Goal: Transaction & Acquisition: Purchase product/service

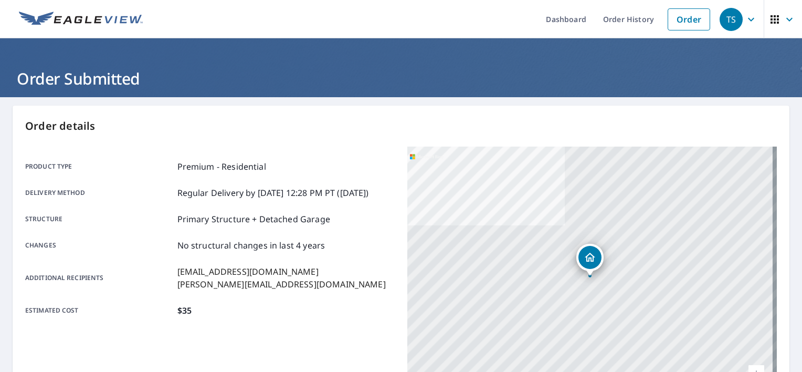
scroll to position [210, 0]
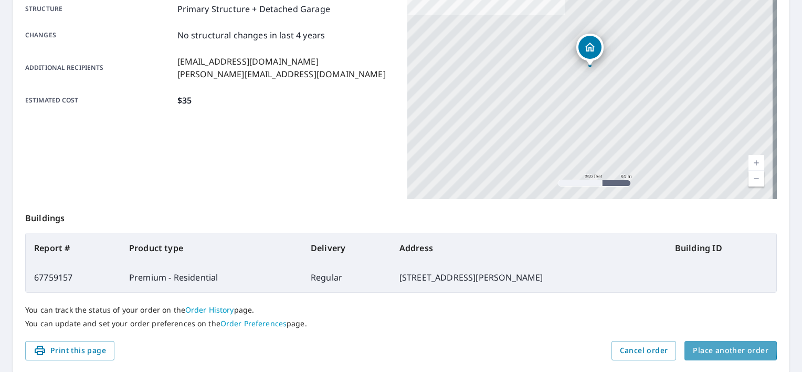
click at [698, 348] on span "Place another order" at bounding box center [731, 350] width 76 height 13
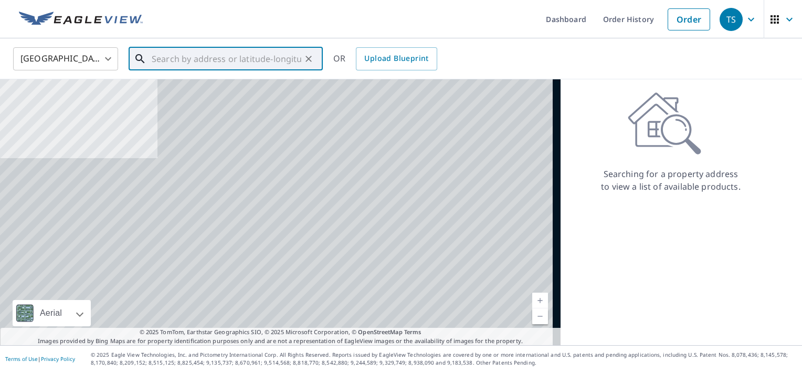
paste input "[STREET_ADDRESS]"
click at [218, 60] on input "text" at bounding box center [227, 58] width 150 height 29
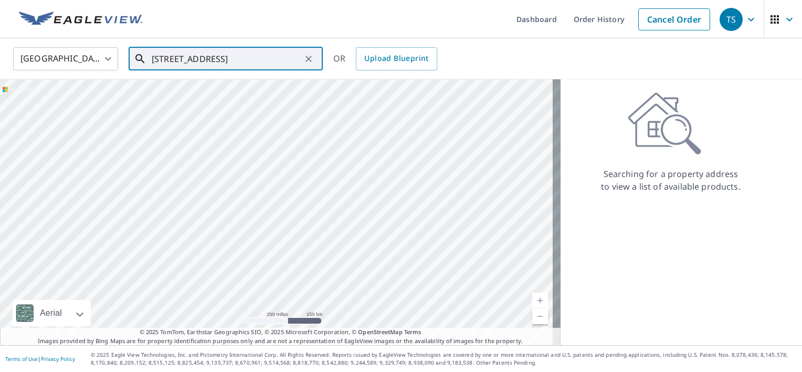
click at [232, 60] on input "[STREET_ADDRESS]" at bounding box center [227, 58] width 150 height 29
click at [209, 96] on p "[GEOGRAPHIC_DATA]" at bounding box center [232, 101] width 165 height 10
type input "[STREET_ADDRESS][PERSON_NAME]"
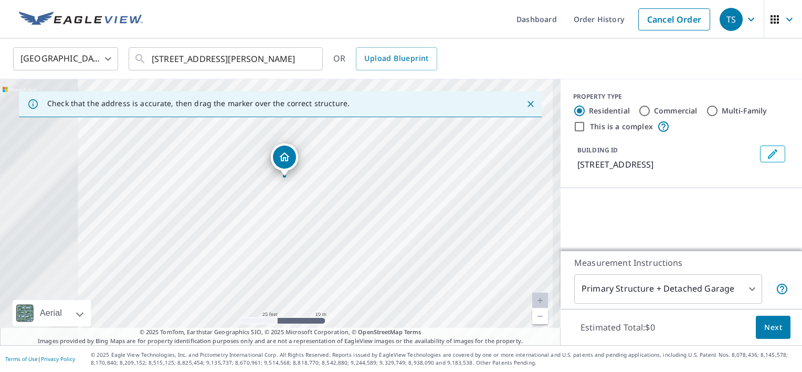
drag, startPoint x: 222, startPoint y: 182, endPoint x: 346, endPoint y: 157, distance: 126.3
click at [346, 157] on div "[STREET_ADDRESS]" at bounding box center [280, 212] width 560 height 266
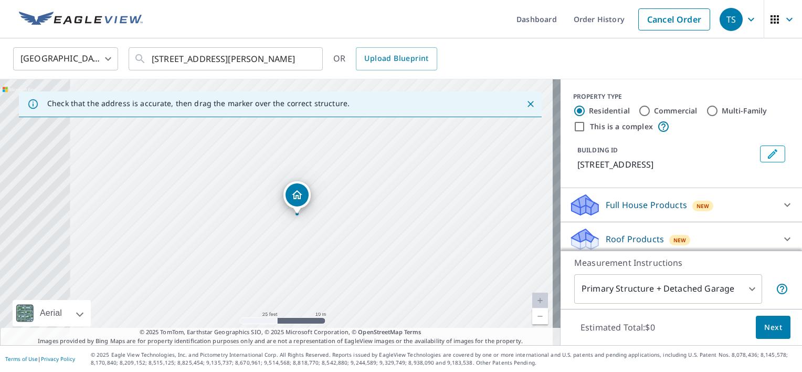
click at [293, 196] on icon "Dropped pin, building 1, Residential property, 1388 Otter Dr Rochester Hills, M…" at bounding box center [297, 194] width 10 height 9
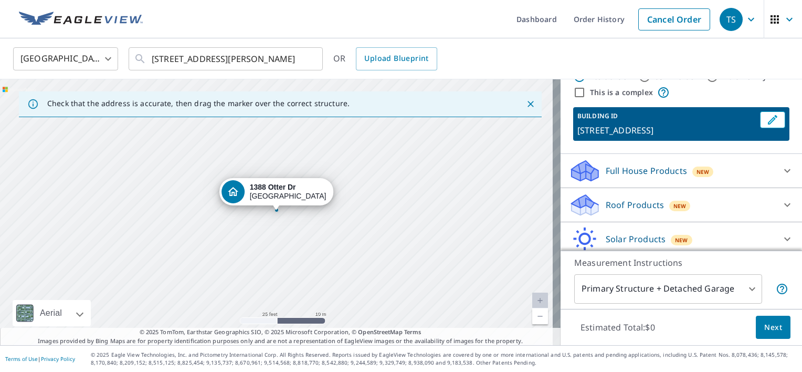
scroll to position [52, 0]
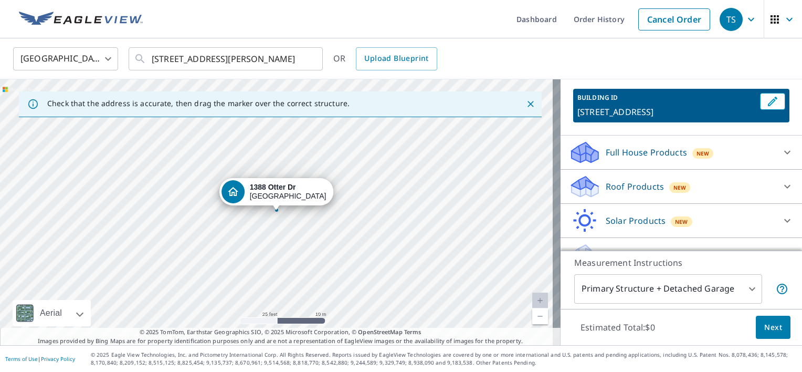
click at [638, 186] on p "Roof Products" at bounding box center [635, 186] width 58 height 13
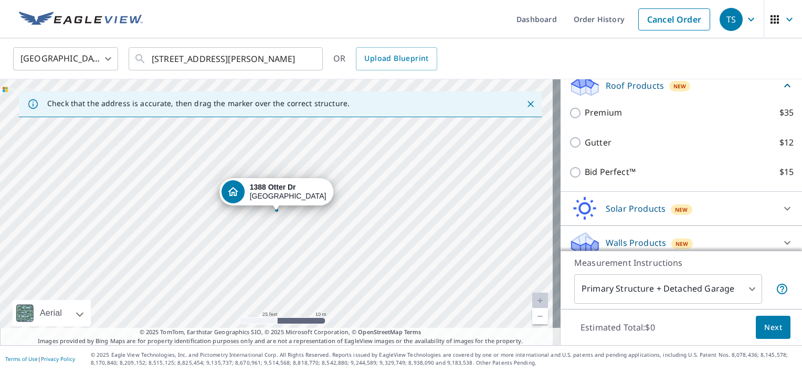
scroll to position [157, 0]
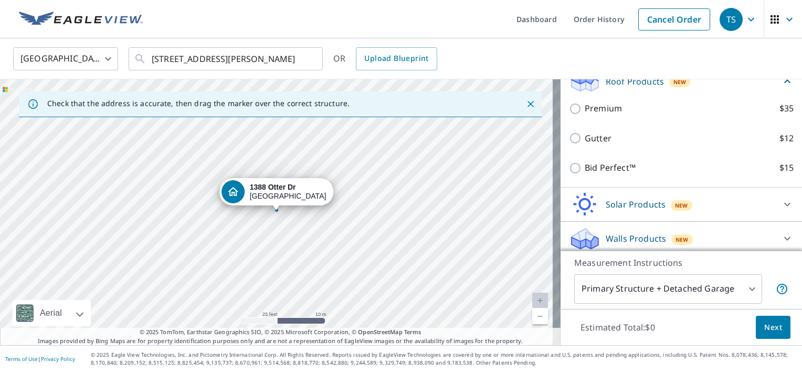
click at [601, 112] on p "Premium" at bounding box center [603, 108] width 37 height 13
click at [585, 112] on input "Premium $35" at bounding box center [577, 108] width 16 height 13
checkbox input "true"
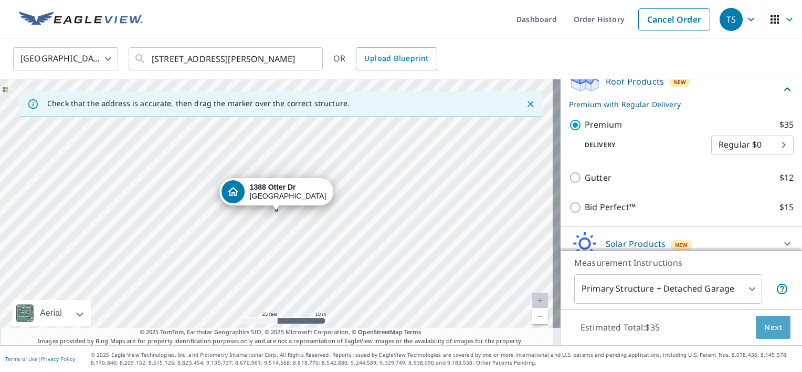
click at [756, 323] on button "Next" at bounding box center [773, 327] width 35 height 24
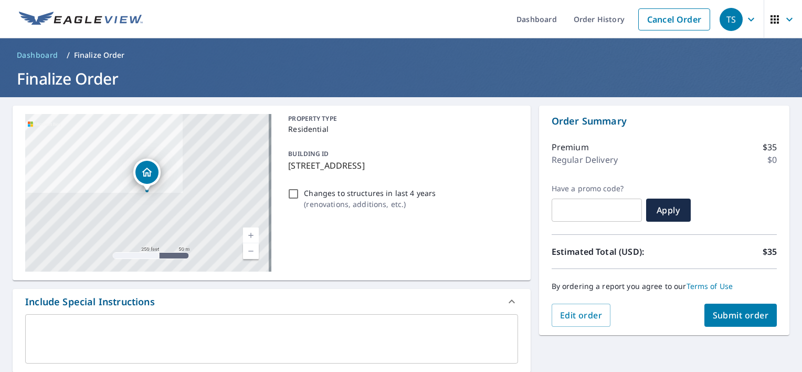
click at [733, 311] on span "Submit order" at bounding box center [741, 315] width 56 height 12
checkbox input "true"
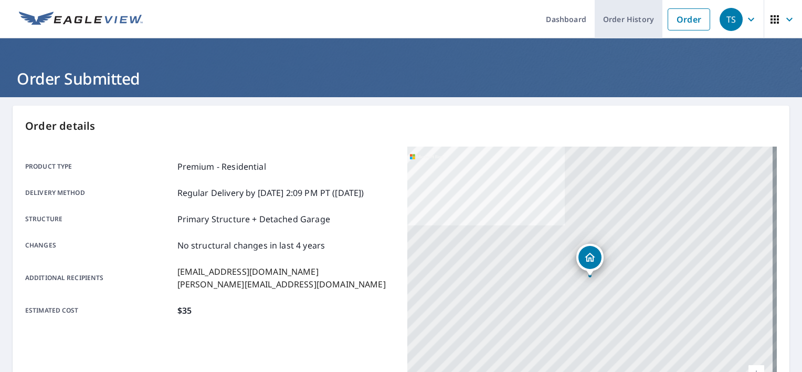
drag, startPoint x: 690, startPoint y: 21, endPoint x: 623, endPoint y: 21, distance: 66.6
click at [690, 21] on link "Order" at bounding box center [688, 19] width 43 height 22
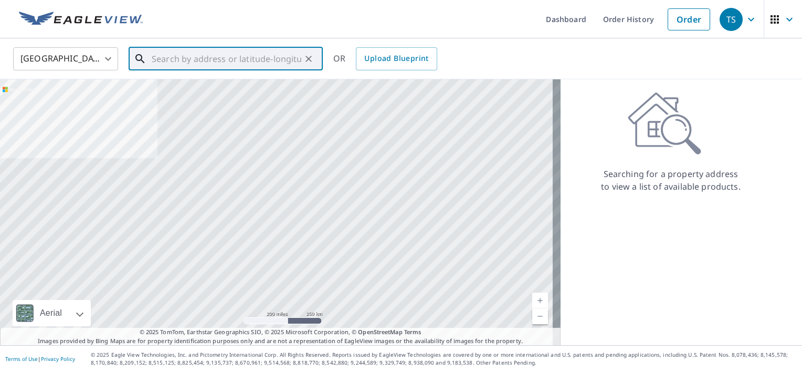
click at [259, 63] on input "text" at bounding box center [227, 58] width 150 height 29
paste input "[STREET_ADDRESS]"
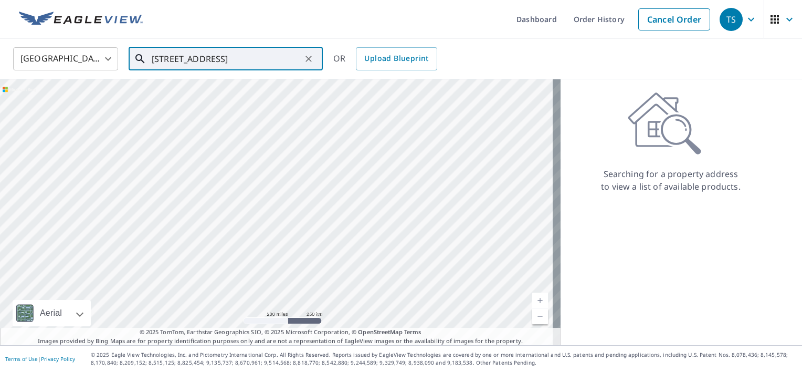
click at [238, 60] on input "[STREET_ADDRESS]" at bounding box center [227, 58] width 150 height 29
click at [231, 94] on span "[STREET_ADDRESS]" at bounding box center [232, 89] width 165 height 13
type input "[STREET_ADDRESS][PERSON_NAME]"
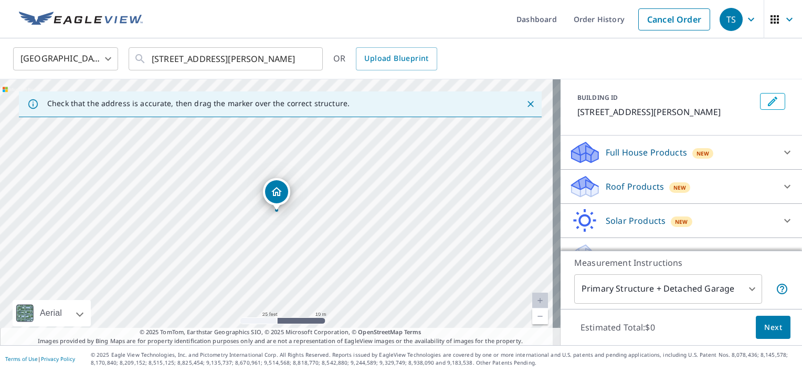
click at [642, 183] on p "Roof Products" at bounding box center [635, 186] width 58 height 13
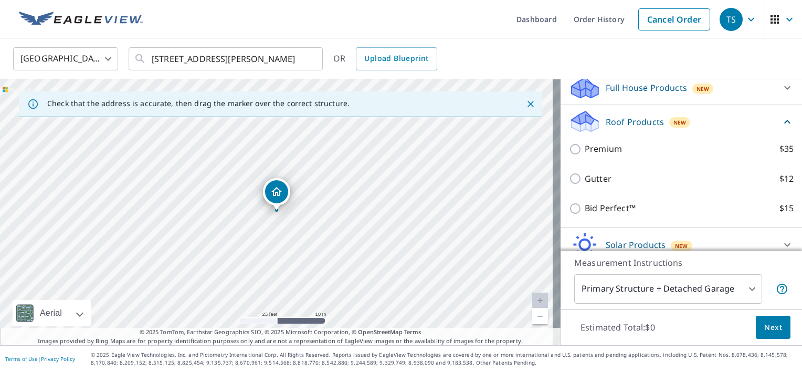
scroll to position [122, 0]
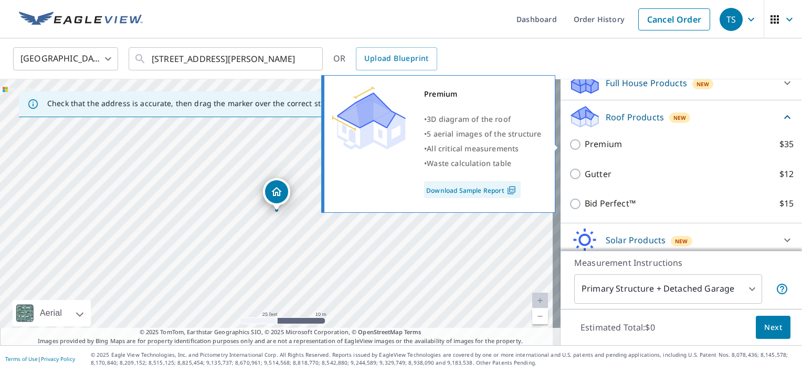
click at [587, 144] on p "Premium" at bounding box center [603, 143] width 37 height 13
click at [585, 144] on input "Premium $35" at bounding box center [577, 144] width 16 height 13
checkbox input "true"
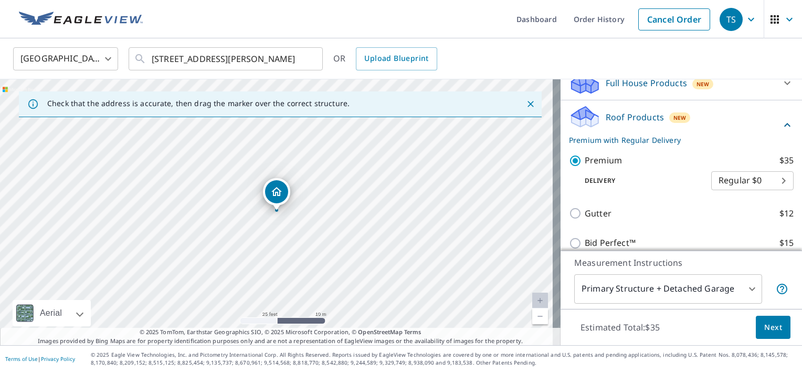
click at [764, 321] on span "Next" at bounding box center [773, 327] width 18 height 13
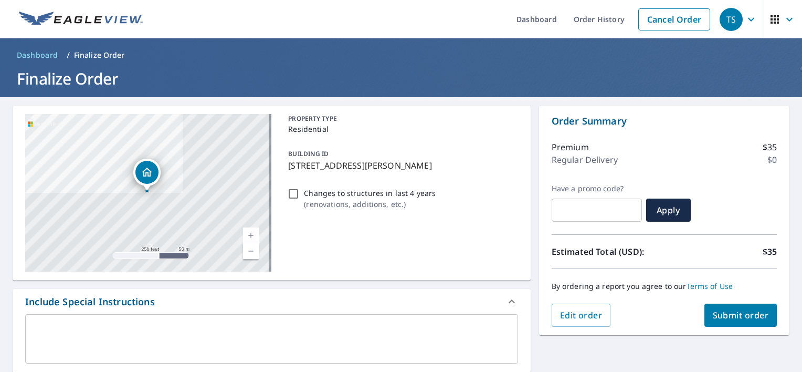
click at [728, 307] on button "Submit order" at bounding box center [740, 314] width 73 height 23
checkbox input "true"
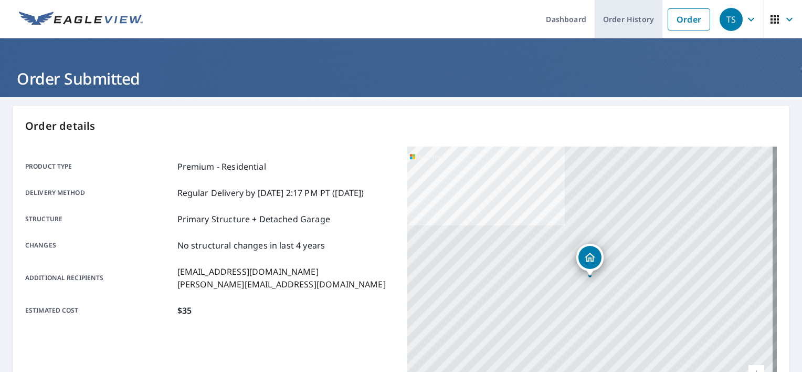
drag, startPoint x: 684, startPoint y: 23, endPoint x: 597, endPoint y: 13, distance: 87.6
click at [684, 23] on link "Order" at bounding box center [688, 19] width 43 height 22
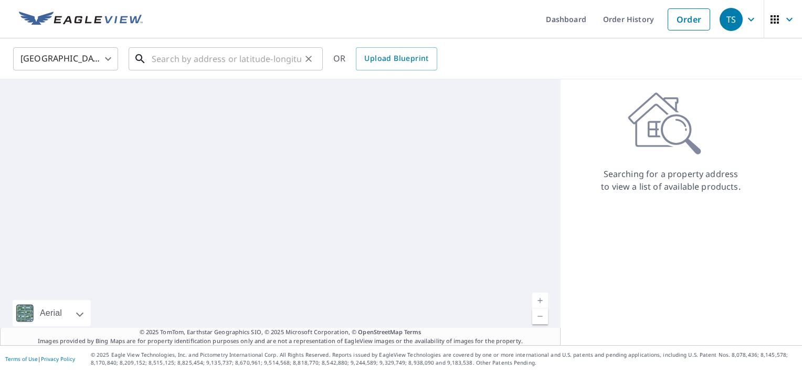
click at [175, 59] on input "text" at bounding box center [227, 58] width 150 height 29
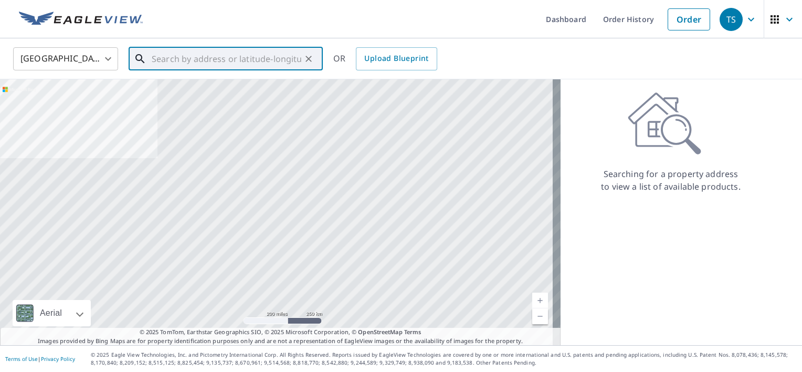
paste input "[STREET_ADDRESS][PERSON_NAME]"
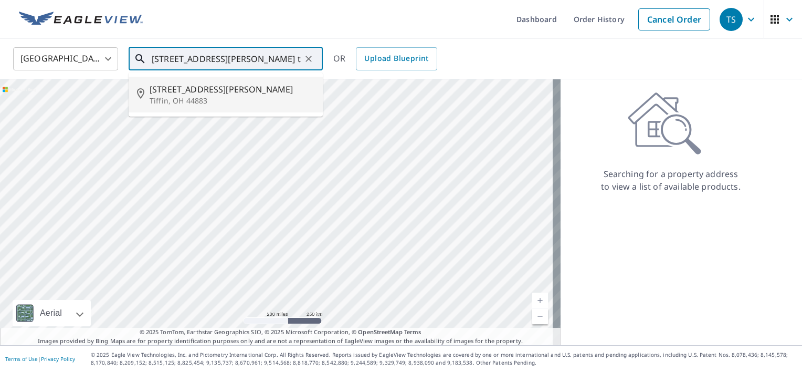
click at [199, 95] on div "[STREET_ADDRESS][PERSON_NAME]" at bounding box center [232, 94] width 165 height 23
type input "[STREET_ADDRESS][PERSON_NAME]"
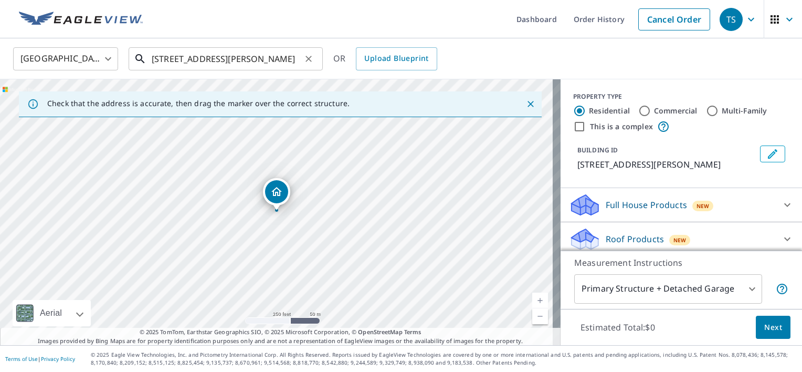
click at [290, 63] on input "[STREET_ADDRESS][PERSON_NAME]" at bounding box center [227, 58] width 150 height 29
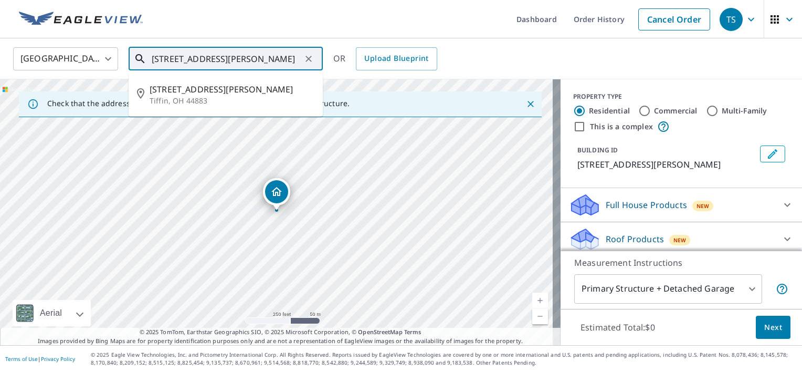
click at [243, 59] on input "[STREET_ADDRESS][PERSON_NAME]" at bounding box center [227, 58] width 150 height 29
click at [224, 100] on p "Tiffin, OH 44883" at bounding box center [232, 101] width 165 height 10
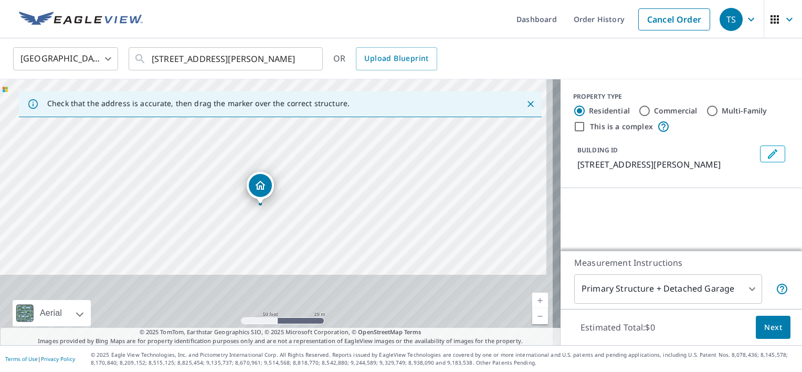
drag, startPoint x: 344, startPoint y: 246, endPoint x: 334, endPoint y: 145, distance: 101.3
click at [334, 145] on div "[STREET_ADDRESS][PERSON_NAME]" at bounding box center [280, 212] width 560 height 266
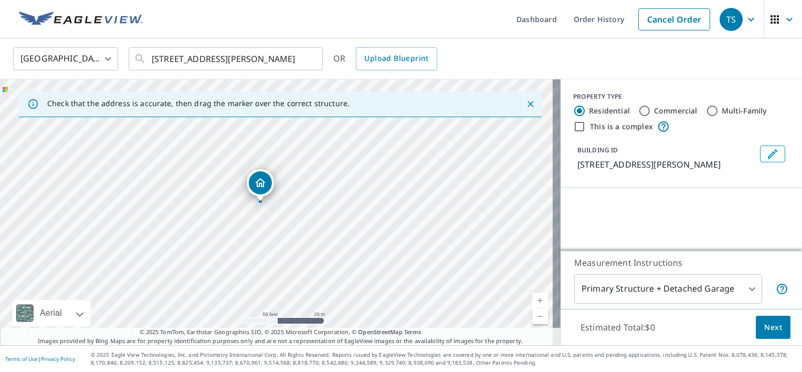
click at [264, 183] on icon "Dropped pin, building 1, Residential property, 215 W Davis St Tiffin, OH 44883" at bounding box center [260, 182] width 13 height 13
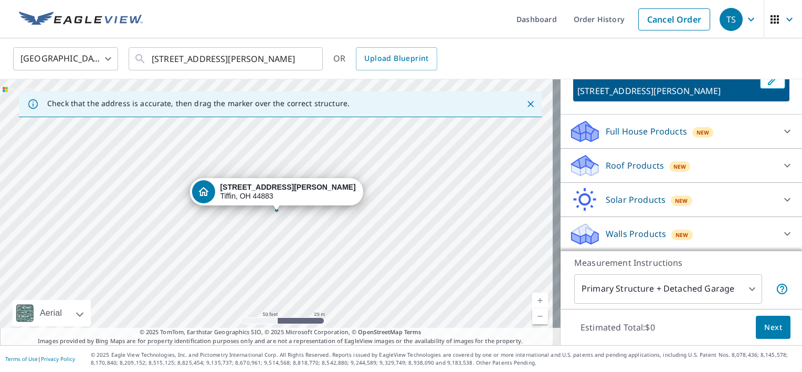
click at [652, 172] on div "Roof Products New" at bounding box center [672, 165] width 206 height 25
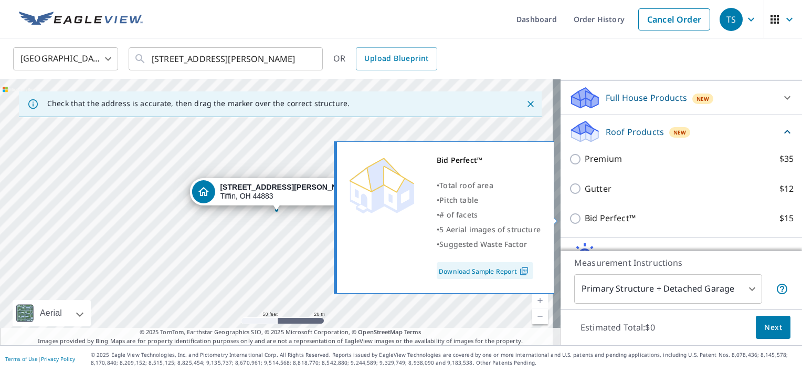
scroll to position [126, 0]
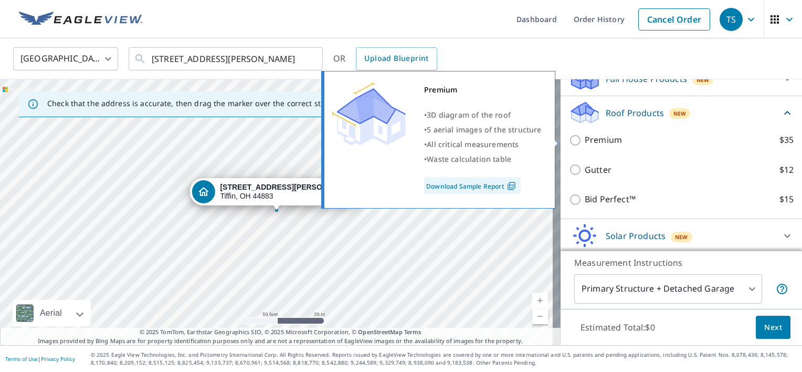
click at [600, 136] on p "Premium" at bounding box center [603, 139] width 37 height 13
click at [585, 136] on input "Premium $35" at bounding box center [577, 140] width 16 height 13
checkbox input "true"
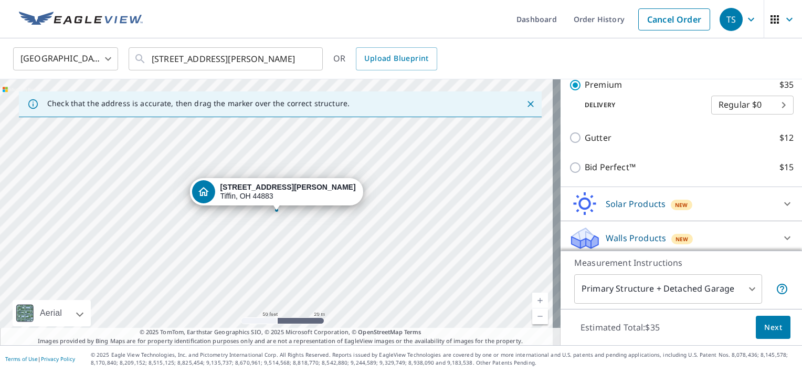
scroll to position [201, 0]
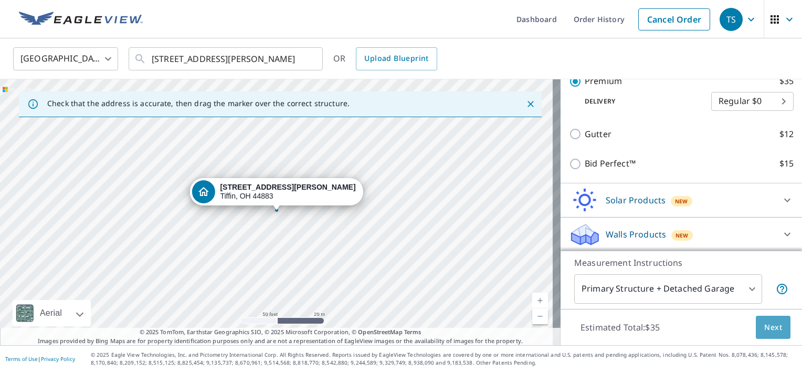
click at [756, 326] on button "Next" at bounding box center [773, 327] width 35 height 24
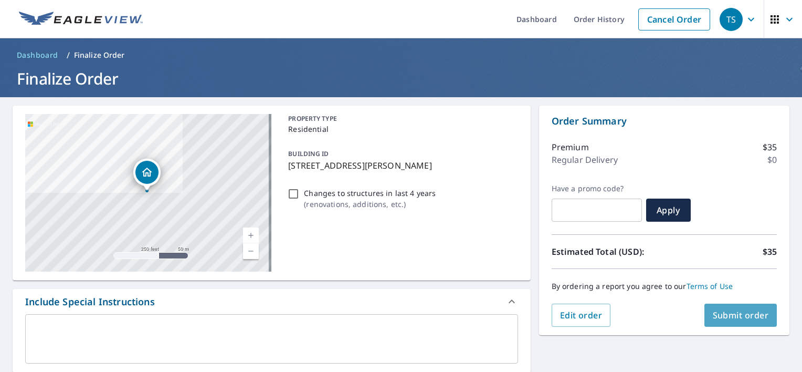
click at [728, 313] on span "Submit order" at bounding box center [741, 315] width 56 height 12
checkbox input "true"
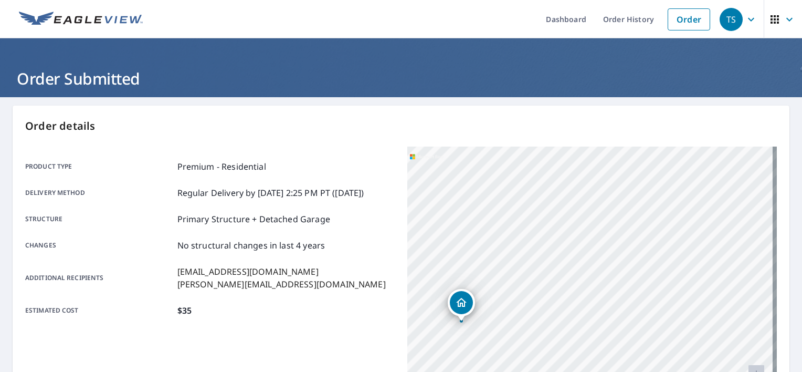
drag, startPoint x: 542, startPoint y: 288, endPoint x: 659, endPoint y: 90, distance: 229.9
click at [659, 90] on div "Dashboard Order History Order TS Order Submitted Order details Product type Pre…" at bounding box center [401, 186] width 802 height 372
click at [600, 213] on div "[STREET_ADDRESS][PERSON_NAME]" at bounding box center [591, 277] width 369 height 262
drag, startPoint x: 545, startPoint y: 295, endPoint x: 649, endPoint y: 141, distance: 185.3
click at [649, 141] on div "Order details Product type Premium - Residential Delivery method Regular Delive…" at bounding box center [401, 343] width 777 height 477
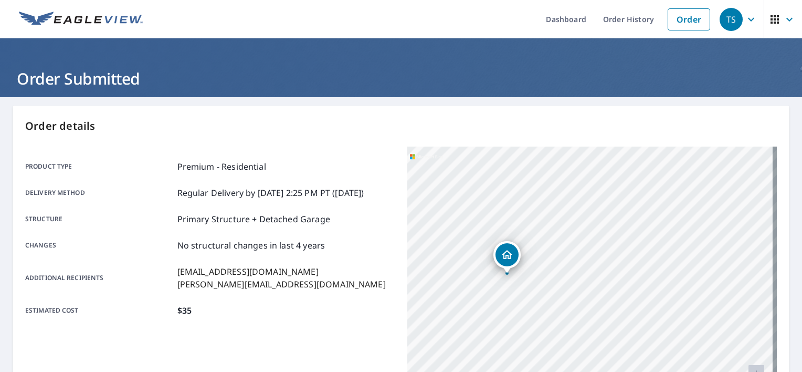
click at [600, 185] on div "[STREET_ADDRESS][PERSON_NAME]" at bounding box center [591, 277] width 369 height 262
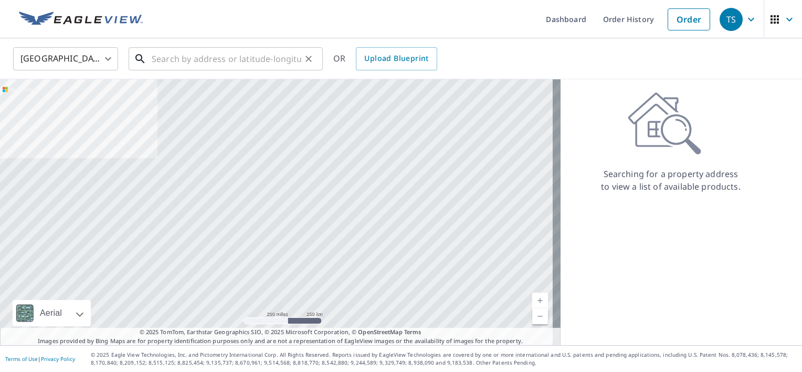
click at [212, 57] on input "text" at bounding box center [227, 58] width 150 height 29
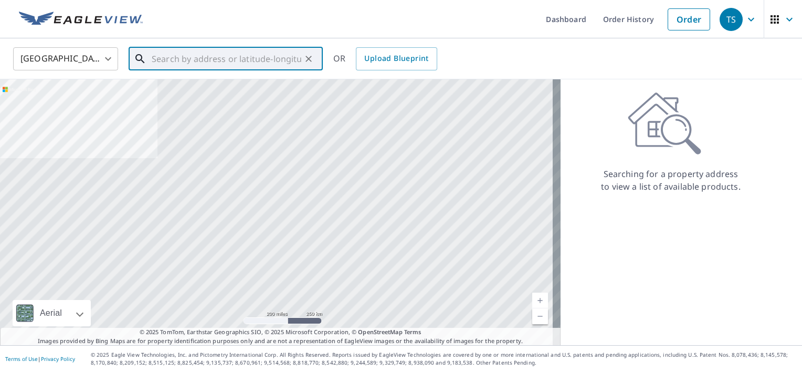
paste input "[STREET_ADDRESS][PERSON_NAME]"
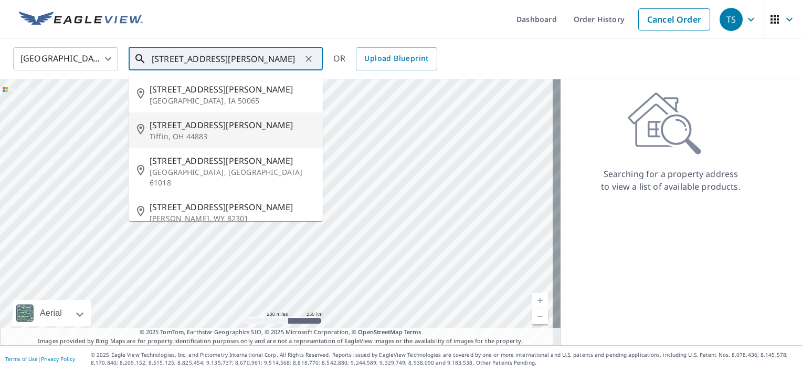
click at [210, 124] on span "[STREET_ADDRESS][PERSON_NAME]" at bounding box center [232, 125] width 165 height 13
type input "[STREET_ADDRESS][PERSON_NAME]"
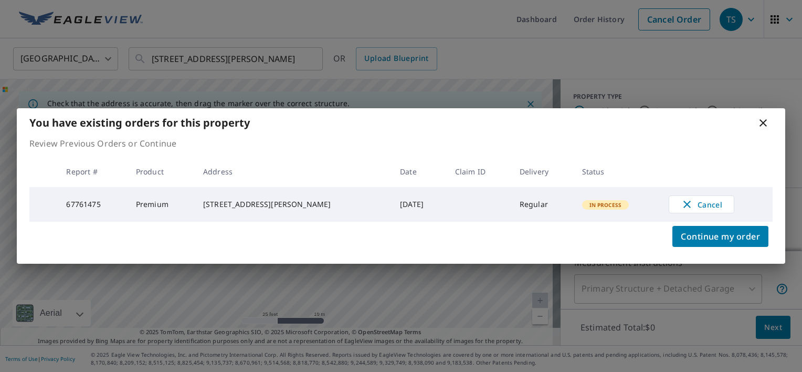
drag, startPoint x: 297, startPoint y: 212, endPoint x: 413, endPoint y: 148, distance: 132.5
click at [291, 131] on body "TS TS Dashboard Order History Cancel Order TS United States [GEOGRAPHIC_DATA] ​…" at bounding box center [401, 186] width 802 height 372
click at [766, 121] on icon at bounding box center [763, 122] width 13 height 13
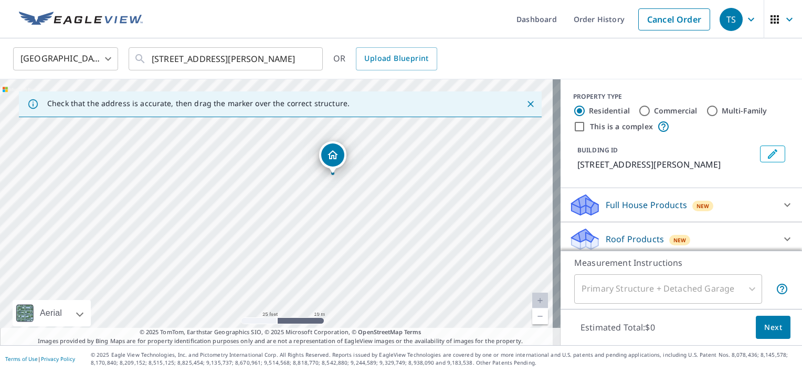
drag, startPoint x: 243, startPoint y: 252, endPoint x: 356, endPoint y: 174, distance: 136.5
click at [356, 174] on div "[STREET_ADDRESS][PERSON_NAME]" at bounding box center [280, 212] width 560 height 266
click at [302, 224] on div "[STREET_ADDRESS][PERSON_NAME]" at bounding box center [280, 212] width 560 height 266
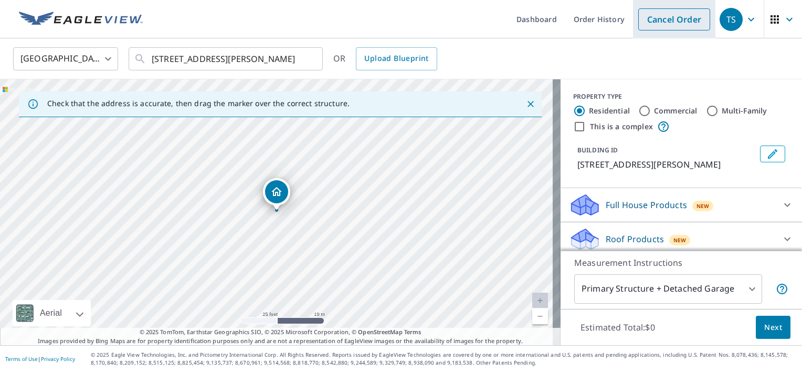
click at [663, 15] on link "Cancel Order" at bounding box center [674, 19] width 72 height 22
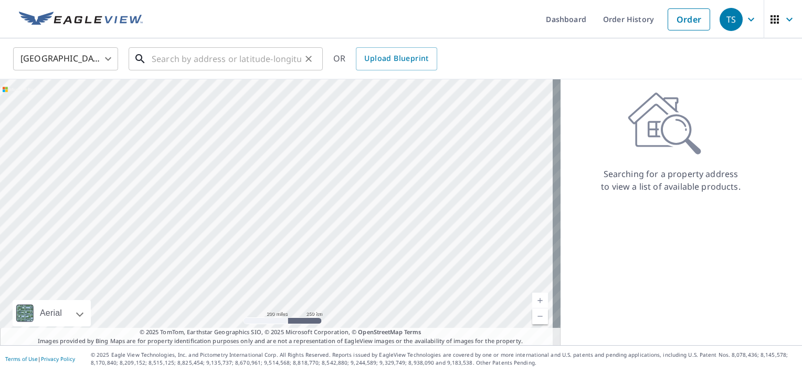
click at [279, 55] on input "text" at bounding box center [227, 58] width 150 height 29
paste input "[STREET_ADDRESS][PERSON_NAME]"
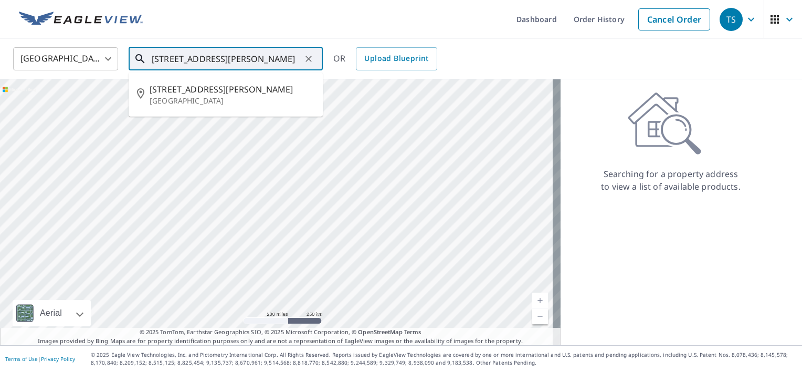
click at [211, 58] on input "[STREET_ADDRESS][PERSON_NAME]" at bounding box center [227, 58] width 150 height 29
click at [219, 96] on p "[GEOGRAPHIC_DATA]" at bounding box center [232, 101] width 165 height 10
type input "[STREET_ADDRESS][PERSON_NAME][PERSON_NAME]"
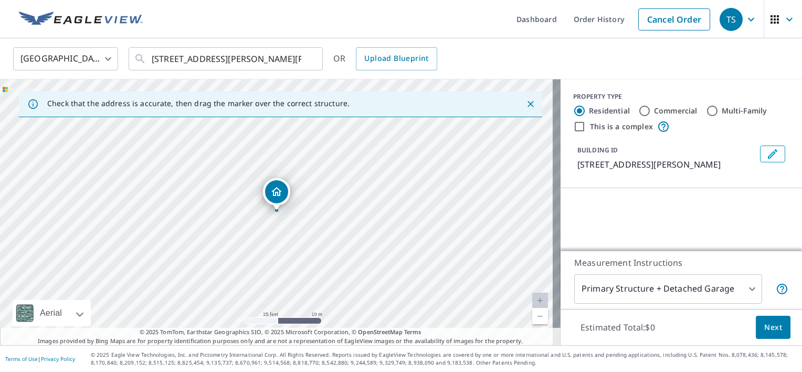
click at [278, 193] on icon "Dropped pin, building 1, Residential property, 4421 Genny Lynn Dr Knoxville, TN…" at bounding box center [276, 191] width 13 height 13
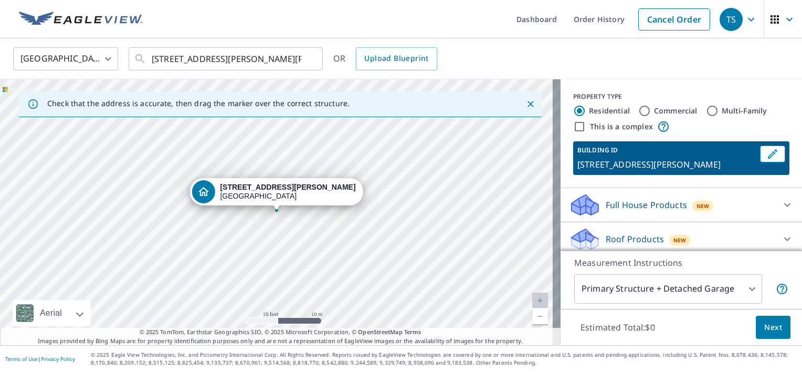
click at [629, 234] on p "Roof Products" at bounding box center [635, 238] width 58 height 13
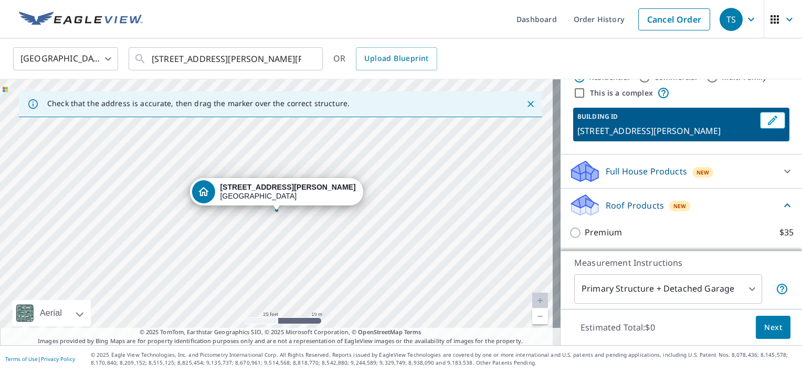
scroll to position [52, 0]
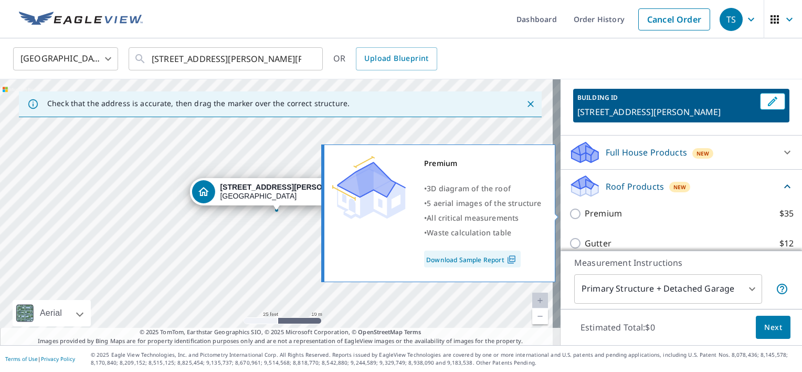
click at [598, 215] on p "Premium" at bounding box center [603, 213] width 37 height 13
click at [585, 215] on input "Premium $35" at bounding box center [577, 213] width 16 height 13
checkbox input "true"
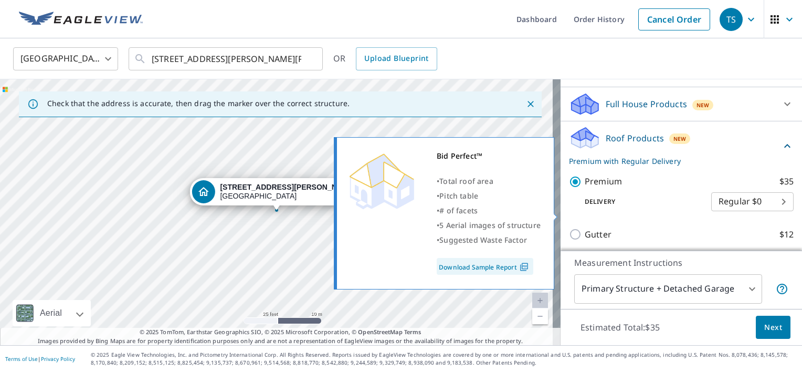
scroll to position [157, 0]
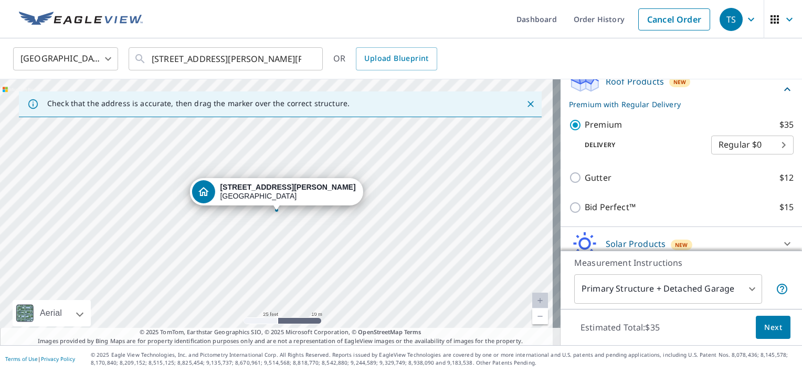
click at [762, 320] on button "Next" at bounding box center [773, 327] width 35 height 24
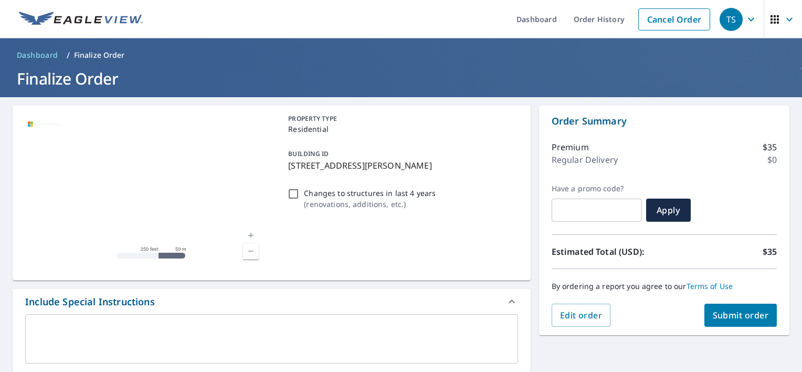
click at [719, 309] on span "Submit order" at bounding box center [741, 315] width 56 height 12
checkbox input "true"
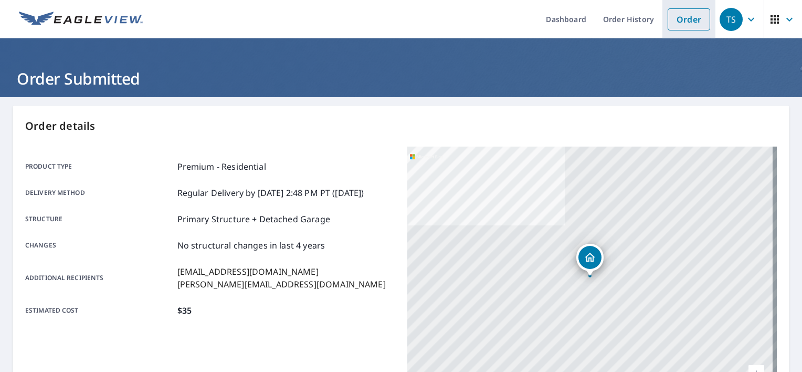
click at [680, 22] on link "Order" at bounding box center [688, 19] width 43 height 22
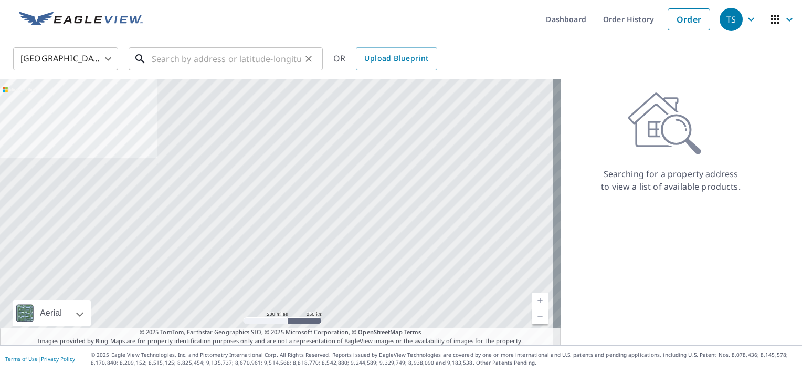
click at [239, 60] on input "text" at bounding box center [227, 58] width 150 height 29
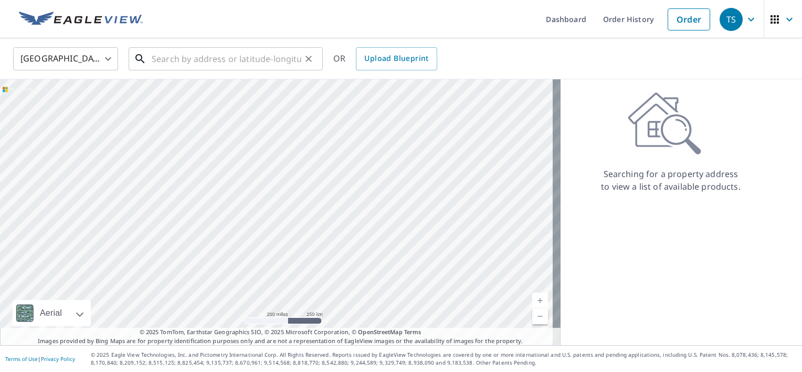
click at [226, 59] on input "text" at bounding box center [227, 58] width 150 height 29
paste input "[STREET_ADDRESS]"
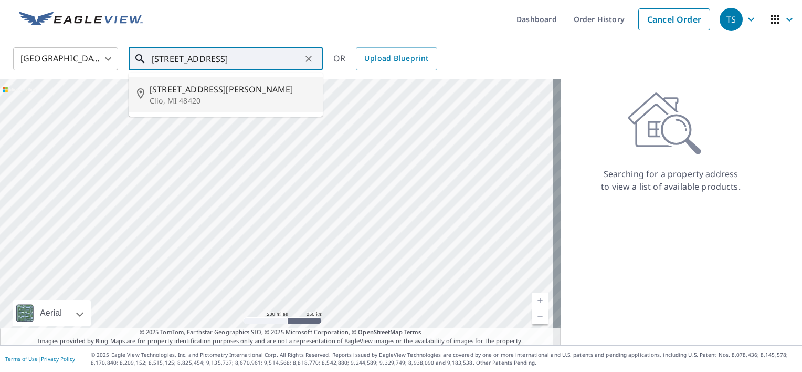
click at [213, 91] on span "[STREET_ADDRESS][PERSON_NAME]" at bounding box center [232, 89] width 165 height 13
type input "[STREET_ADDRESS][PERSON_NAME]"
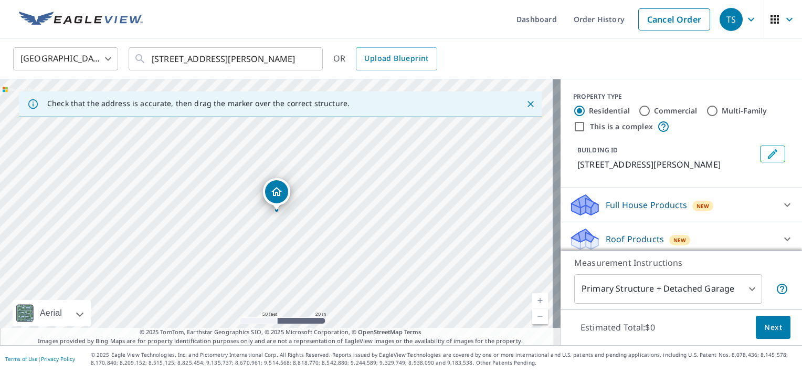
click at [252, 146] on div "[STREET_ADDRESS][PERSON_NAME]" at bounding box center [280, 212] width 560 height 266
click at [273, 185] on icon "Dropped pin, building 1, Residential property, 11009 N Elms Rd Clio, MI 48420" at bounding box center [276, 191] width 13 height 13
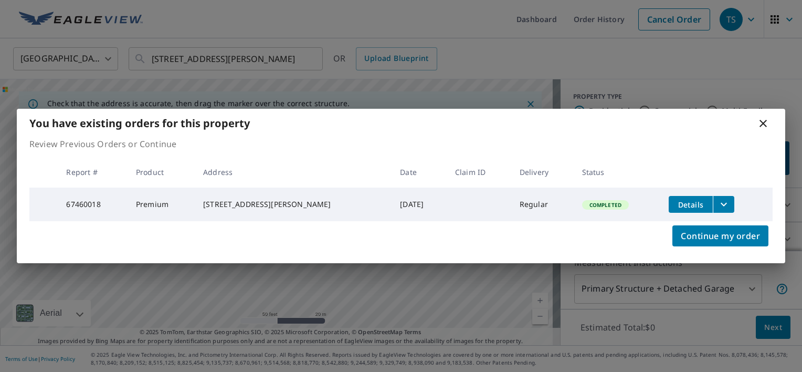
click at [758, 127] on icon at bounding box center [763, 123] width 13 height 13
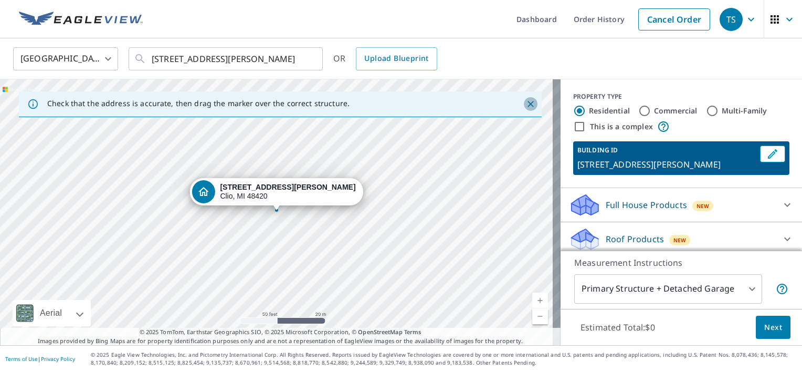
click at [525, 102] on icon "Close" at bounding box center [530, 104] width 10 height 10
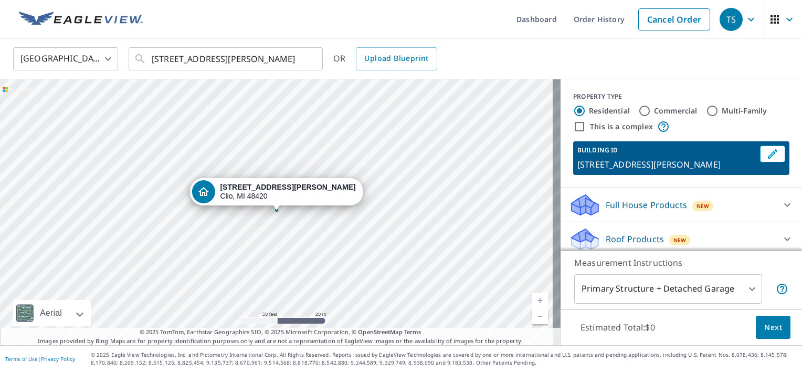
drag, startPoint x: 309, startPoint y: 60, endPoint x: 269, endPoint y: 173, distance: 119.5
click at [285, 113] on div "United States [GEOGRAPHIC_DATA] ​ [STREET_ADDRESS][PERSON_NAME] ​ OR Upload Blu…" at bounding box center [401, 191] width 802 height 306
click at [273, 210] on div "[STREET_ADDRESS][PERSON_NAME]" at bounding box center [280, 212] width 560 height 266
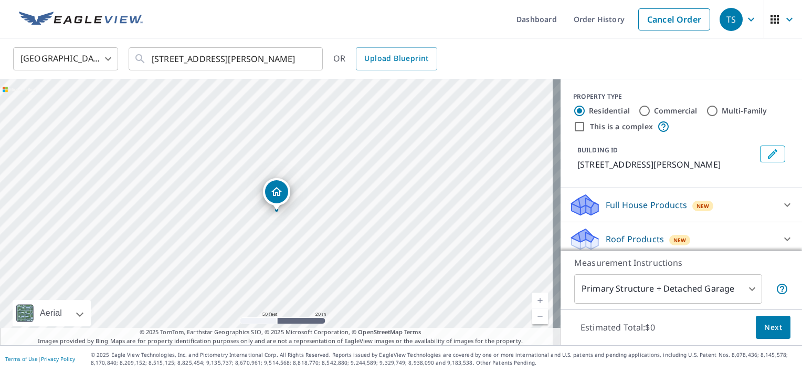
click at [277, 206] on div "Dropped pin, building 1, Residential property, 11009 N Elms Rd Clio, MI 48420" at bounding box center [277, 204] width 14 height 10
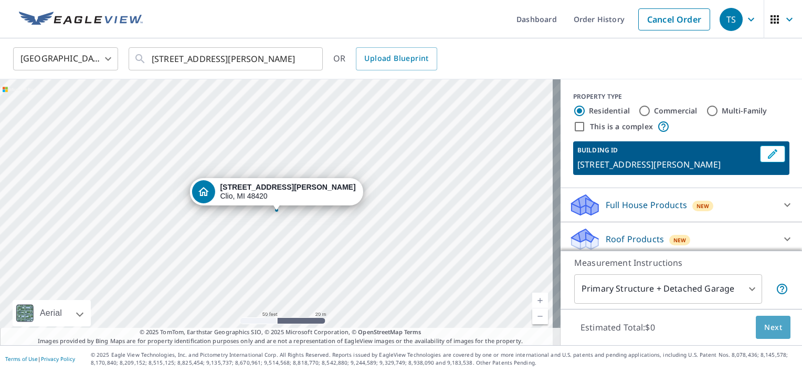
click at [764, 323] on span "Next" at bounding box center [773, 327] width 18 height 13
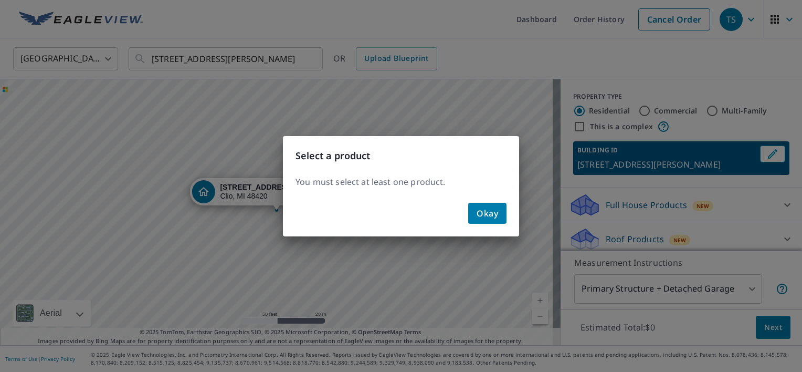
click at [489, 210] on span "Okay" at bounding box center [487, 213] width 22 height 15
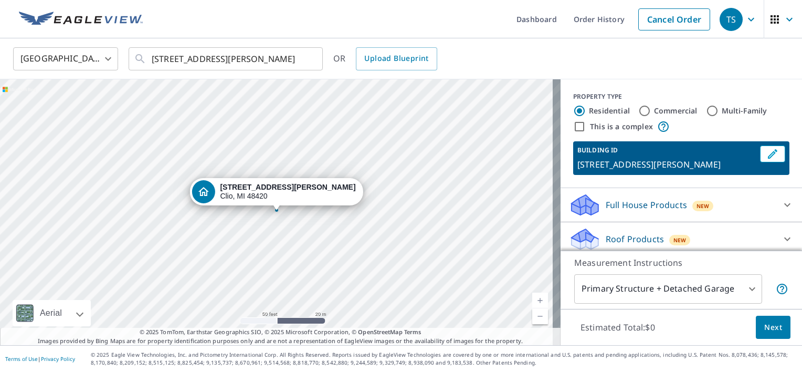
click at [615, 234] on p "Roof Products" at bounding box center [635, 238] width 58 height 13
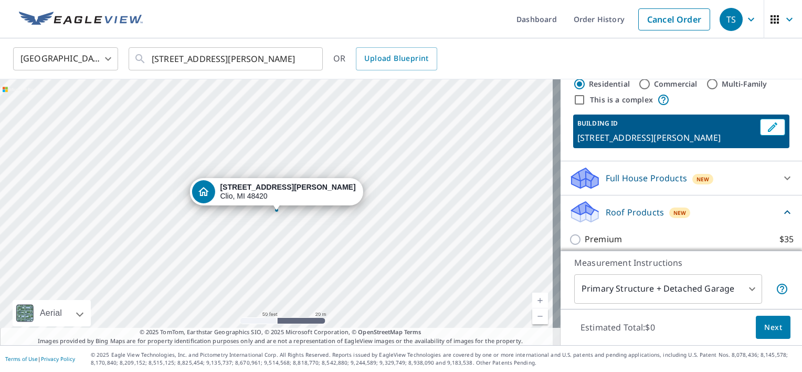
scroll to position [52, 0]
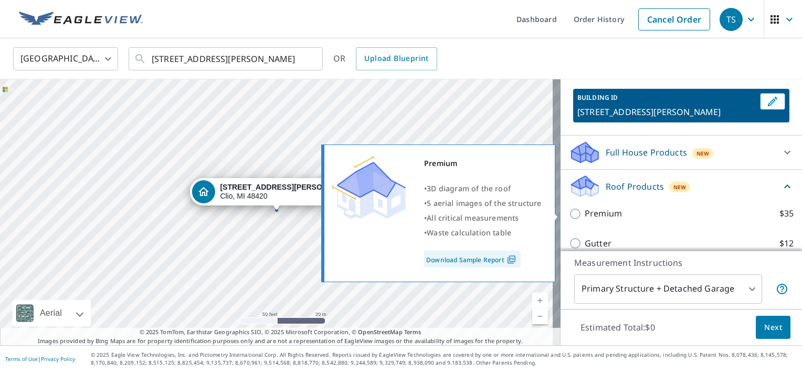
click at [605, 214] on p "Premium" at bounding box center [603, 213] width 37 height 13
click at [585, 214] on input "Premium $35" at bounding box center [577, 213] width 16 height 13
checkbox input "true"
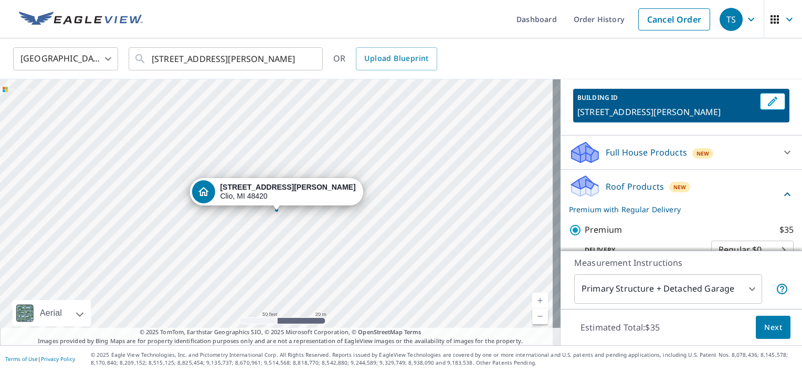
click at [764, 323] on span "Next" at bounding box center [773, 327] width 18 height 13
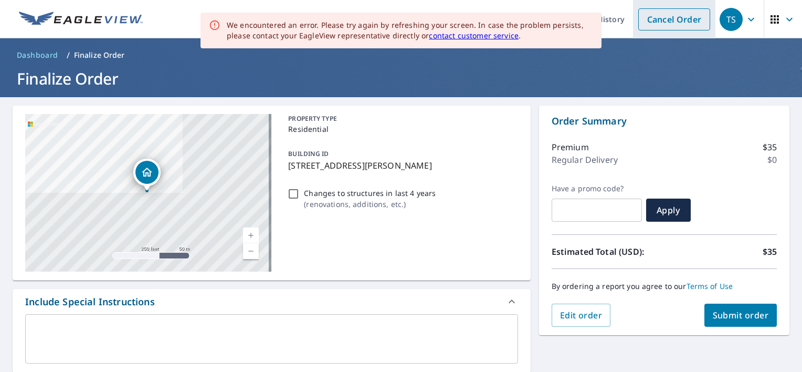
click at [664, 23] on link "Cancel Order" at bounding box center [674, 19] width 72 height 22
checkbox input "true"
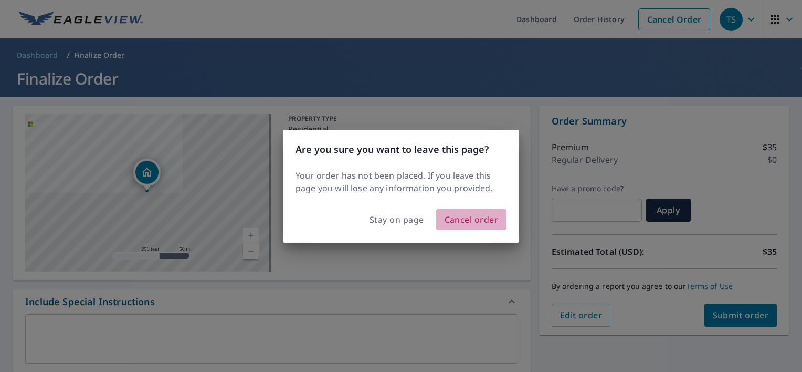
click at [465, 215] on span "Cancel order" at bounding box center [471, 219] width 54 height 15
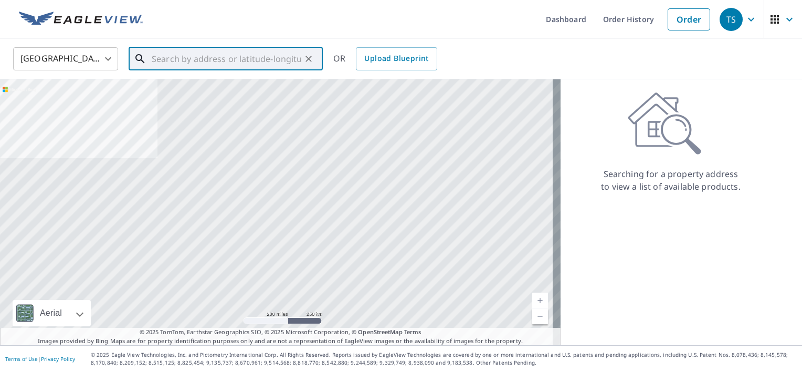
click at [237, 57] on input "text" at bounding box center [227, 58] width 150 height 29
paste input "[STREET_ADDRESS][PERSON_NAME]"
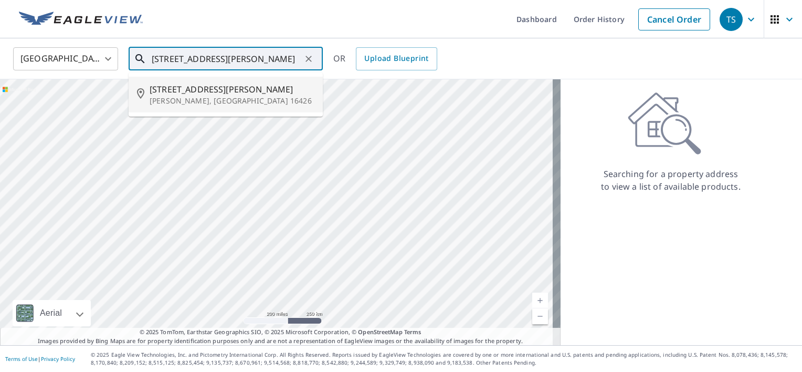
click at [209, 96] on p "[PERSON_NAME], [GEOGRAPHIC_DATA] 16426" at bounding box center [232, 101] width 165 height 10
type input "[STREET_ADDRESS][PERSON_NAME][PERSON_NAME]"
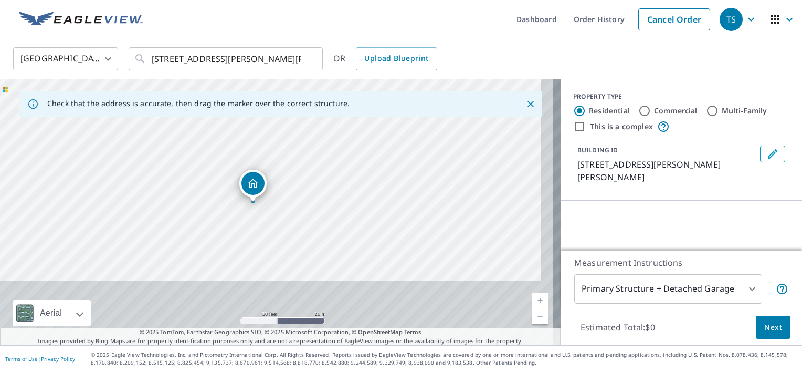
drag, startPoint x: 370, startPoint y: 211, endPoint x: 357, endPoint y: 130, distance: 82.9
click at [357, 130] on div "[STREET_ADDRESS][PERSON_NAME][PERSON_NAME]" at bounding box center [280, 212] width 560 height 266
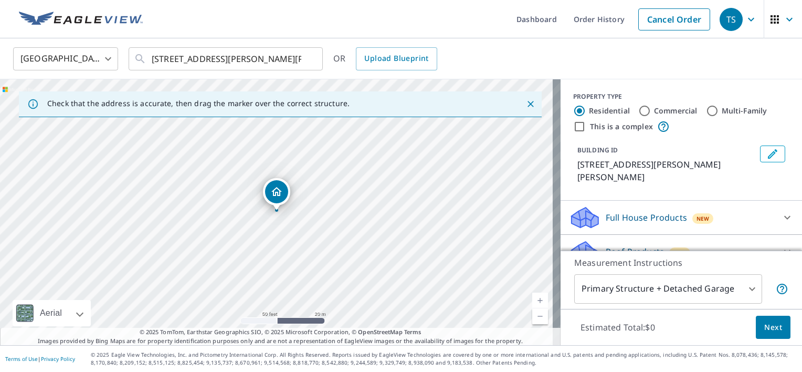
click at [277, 197] on icon "Dropped pin, building 1, Residential property, 9590 Silverthorn Rd Mc Kean, PA …" at bounding box center [276, 191] width 13 height 13
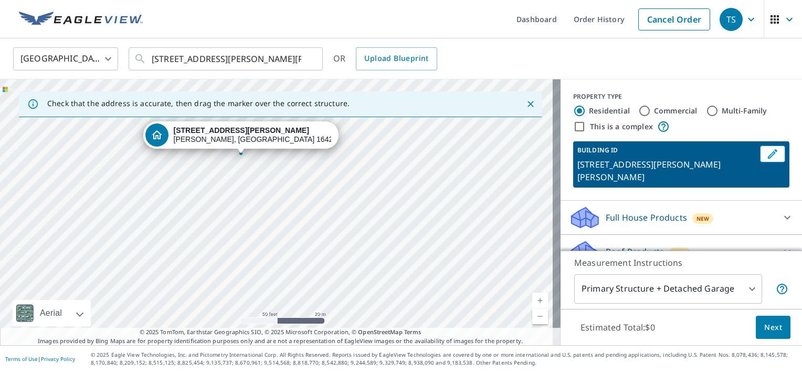
drag, startPoint x: 201, startPoint y: 216, endPoint x: 425, endPoint y: 270, distance: 230.5
click at [425, 270] on div "[STREET_ADDRESS][PERSON_NAME][PERSON_NAME]" at bounding box center [280, 212] width 560 height 266
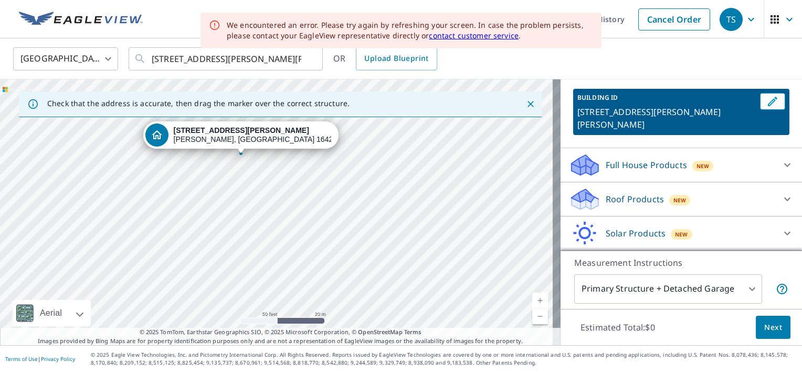
click at [641, 193] on p "Roof Products" at bounding box center [635, 199] width 58 height 13
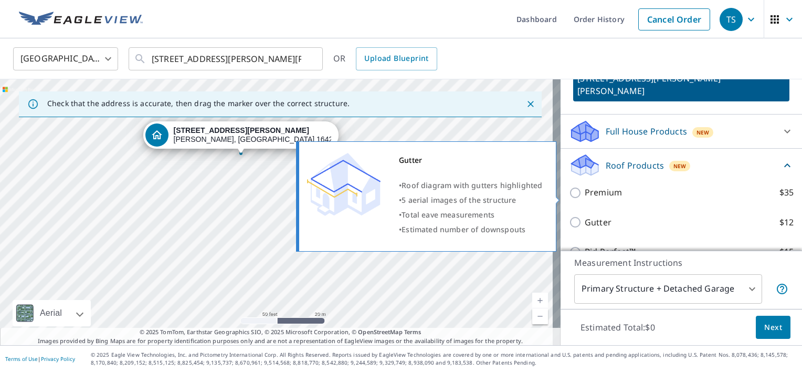
scroll to position [105, 0]
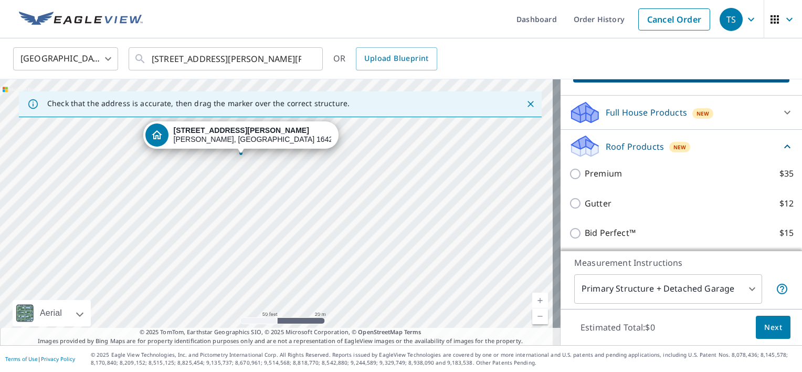
click at [585, 167] on p "Premium" at bounding box center [603, 173] width 37 height 13
click at [579, 167] on input "Premium $35" at bounding box center [577, 173] width 16 height 13
checkbox input "true"
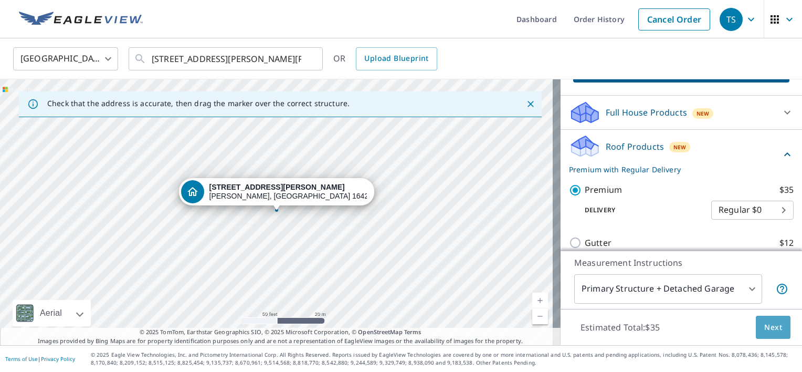
click at [766, 323] on span "Next" at bounding box center [773, 327] width 18 height 13
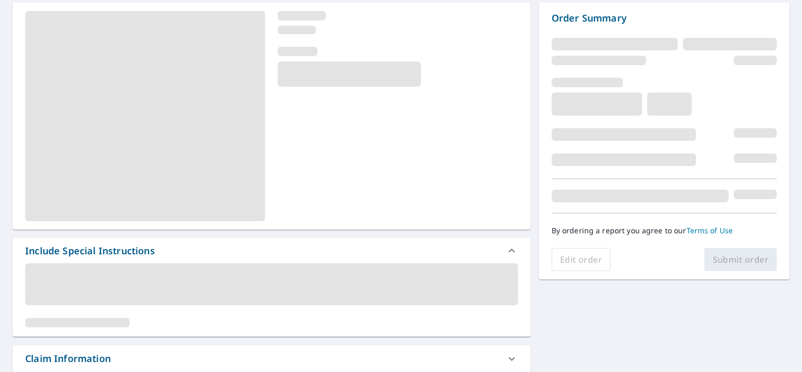
scroll to position [105, 0]
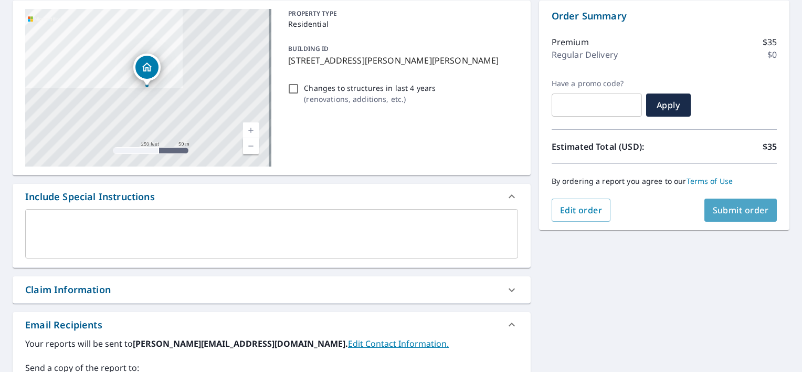
click at [737, 209] on span "Submit order" at bounding box center [741, 210] width 56 height 12
checkbox input "true"
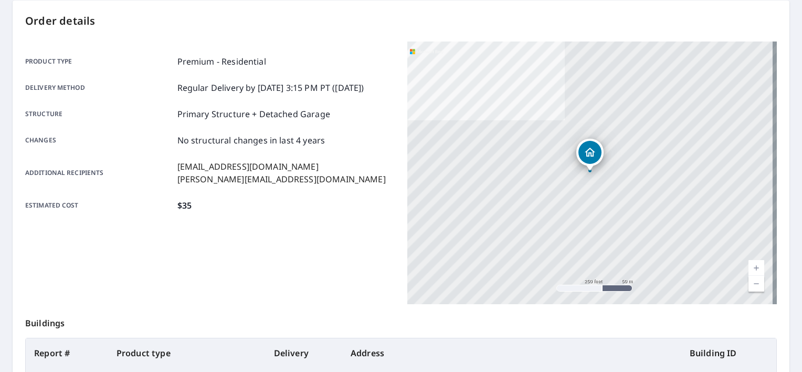
click at [334, 270] on div "Product type Premium - Residential Delivery method Regular Delivery by [DATE] 3…" at bounding box center [209, 172] width 369 height 262
